Goal: Task Accomplishment & Management: Manage account settings

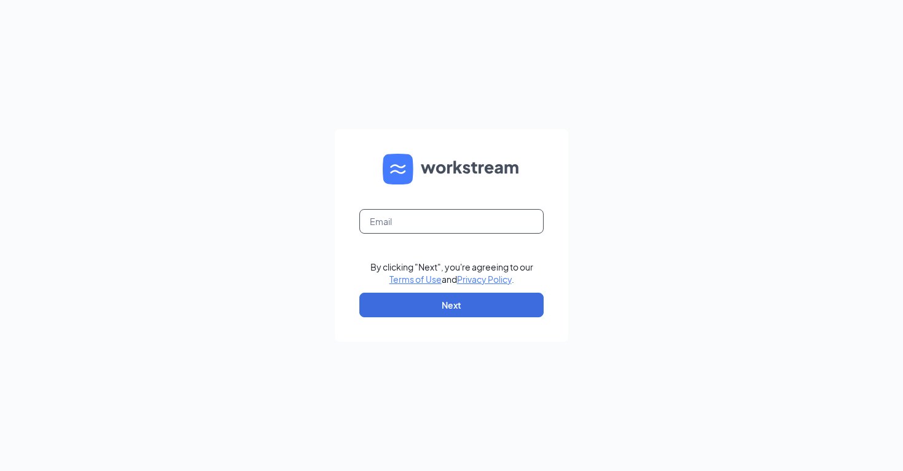
click at [453, 221] on input "text" at bounding box center [451, 221] width 184 height 25
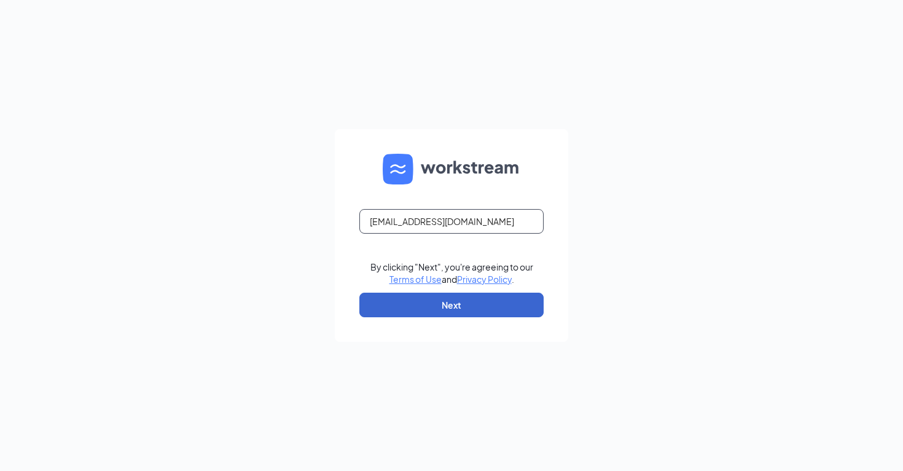
type input "[EMAIL_ADDRESS][DOMAIN_NAME]"
click at [436, 311] on button "Next" at bounding box center [451, 304] width 184 height 25
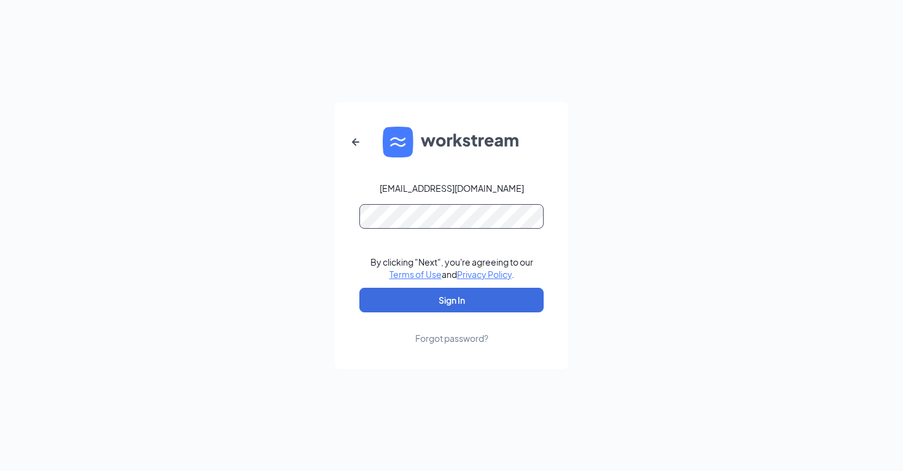
click at [452, 300] on button "Sign In" at bounding box center [451, 300] width 184 height 25
click at [481, 303] on button "Sign In" at bounding box center [451, 300] width 184 height 25
click at [452, 300] on button "Sign In" at bounding box center [451, 300] width 184 height 25
click at [524, 188] on form "[EMAIL_ADDRESS][DOMAIN_NAME] Credential mismatches. By clicking "Next", you're …" at bounding box center [451, 235] width 233 height 267
click at [351, 138] on icon "ArrowLeftNew" at bounding box center [355, 142] width 15 height 15
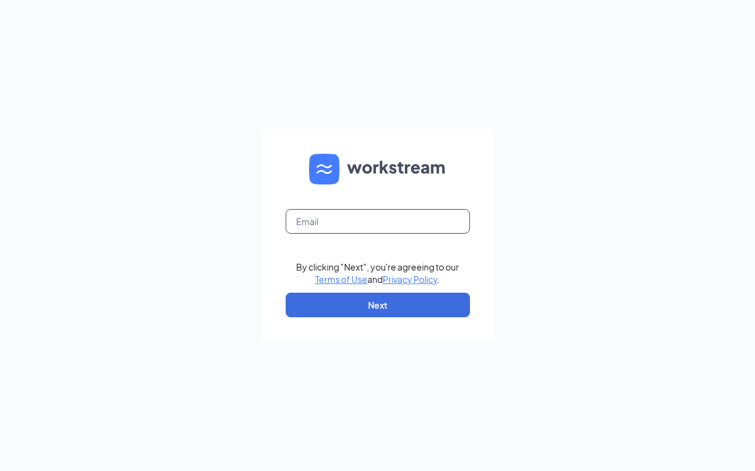
click at [376, 219] on input "text" at bounding box center [378, 221] width 184 height 25
click at [355, 221] on input "text" at bounding box center [378, 221] width 184 height 25
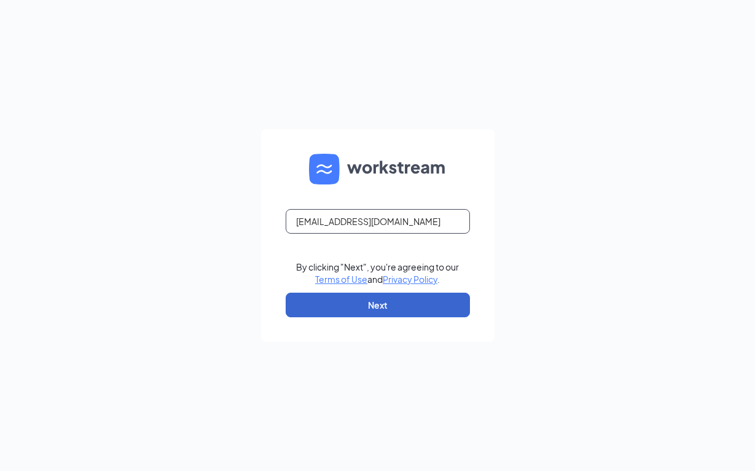
type input "[EMAIL_ADDRESS][DOMAIN_NAME]"
click at [361, 309] on button "Next" at bounding box center [378, 304] width 184 height 25
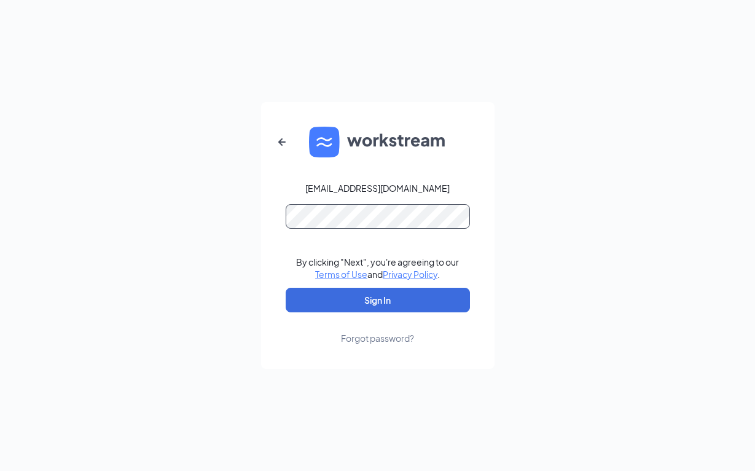
click at [377, 300] on button "Sign In" at bounding box center [378, 300] width 184 height 25
click at [385, 338] on div "Forgot password?" at bounding box center [377, 338] width 73 height 12
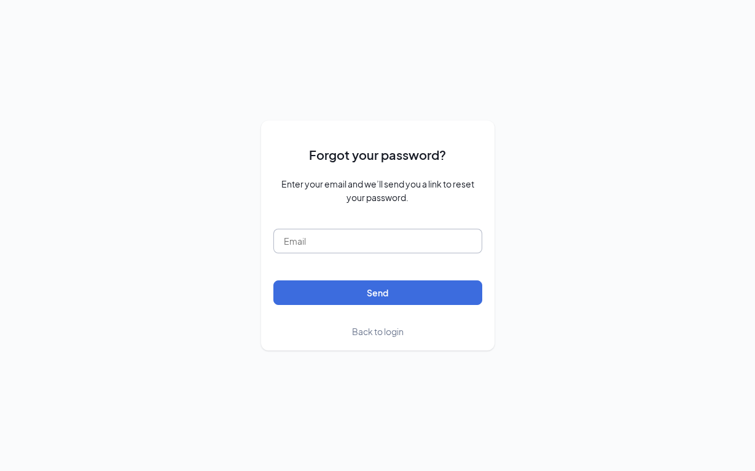
click at [366, 246] on input "text" at bounding box center [377, 241] width 209 height 25
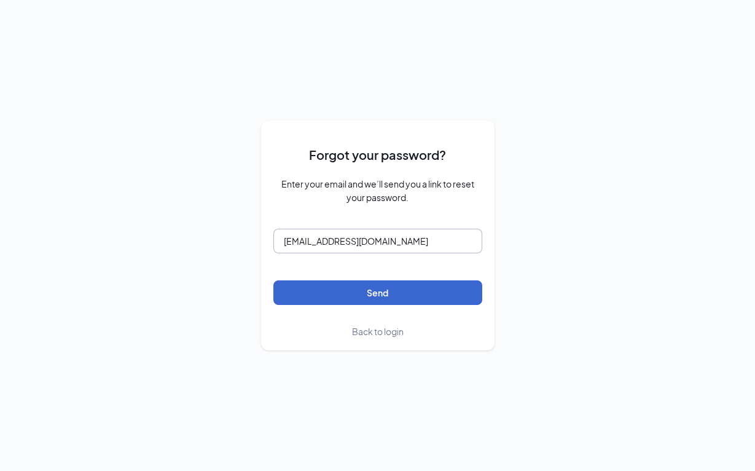
type input "[EMAIL_ADDRESS][DOMAIN_NAME]"
click at [364, 301] on button "Send" at bounding box center [377, 292] width 209 height 25
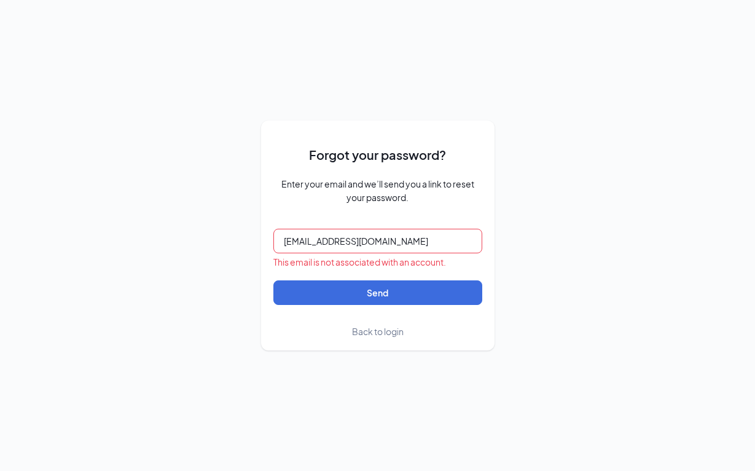
click at [366, 335] on span "Back to login" at bounding box center [378, 331] width 52 height 11
